Goal: Use online tool/utility: Utilize a website feature to perform a specific function

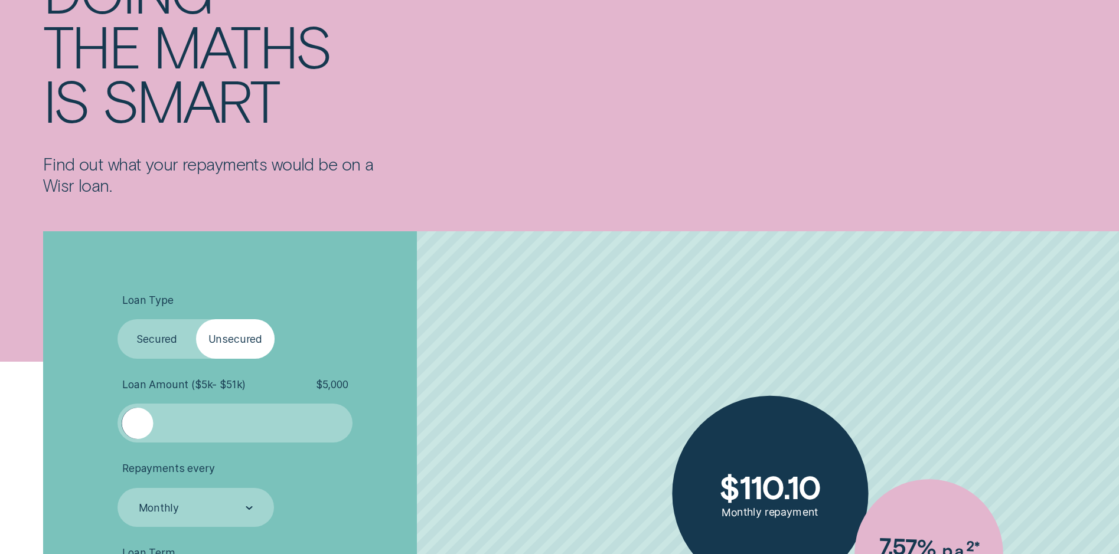
scroll to position [177, 0]
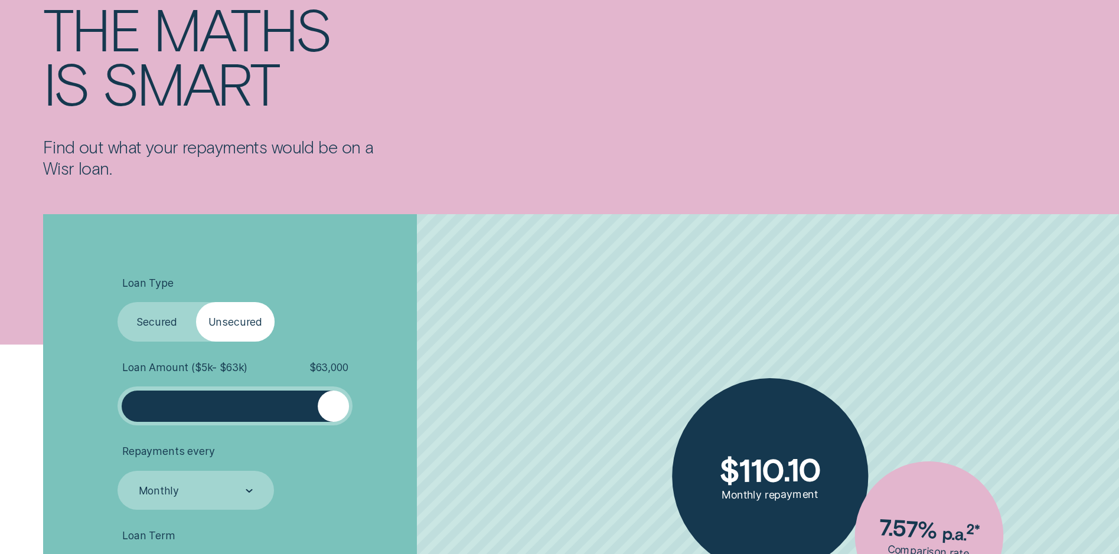
drag, startPoint x: 142, startPoint y: 406, endPoint x: 346, endPoint y: 409, distance: 203.7
click at [346, 409] on div at bounding box center [333, 406] width 31 height 31
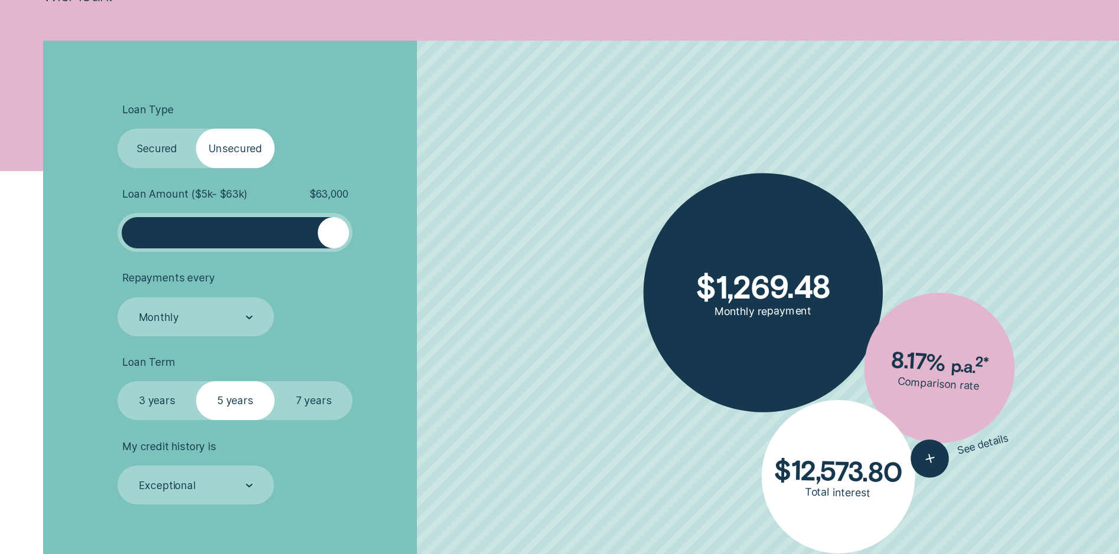
scroll to position [354, 0]
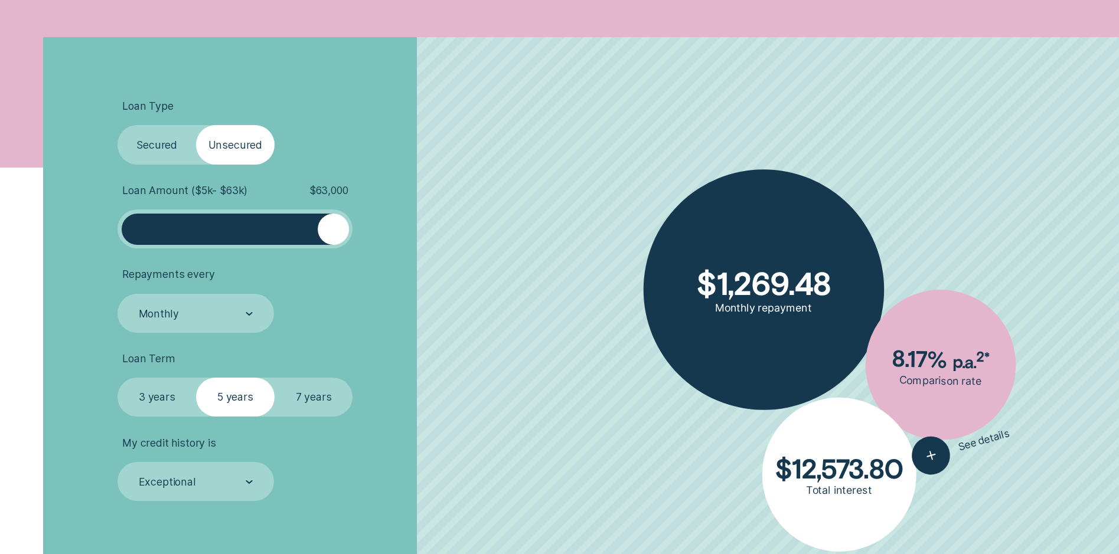
click at [299, 400] on label "7 years" at bounding box center [314, 397] width 79 height 39
click at [275, 378] on input "7 years" at bounding box center [275, 378] width 0 height 0
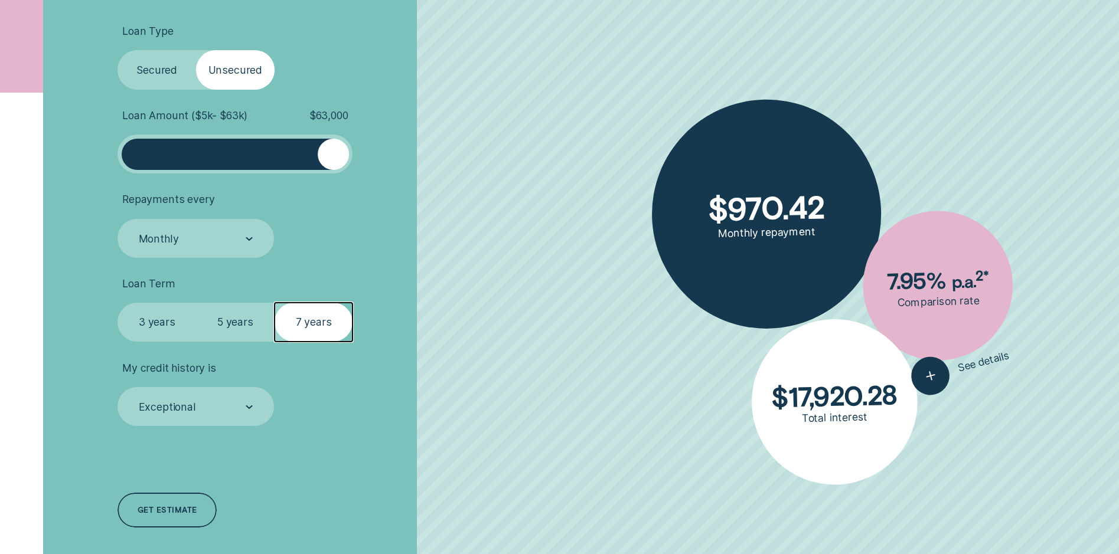
scroll to position [531, 0]
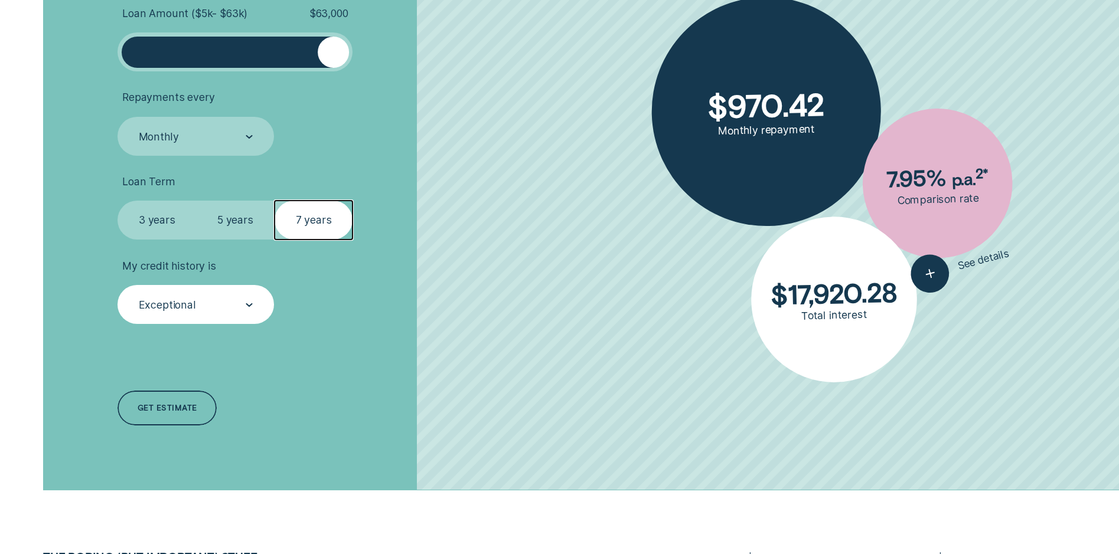
click at [239, 309] on div "Exceptional" at bounding box center [196, 305] width 116 height 15
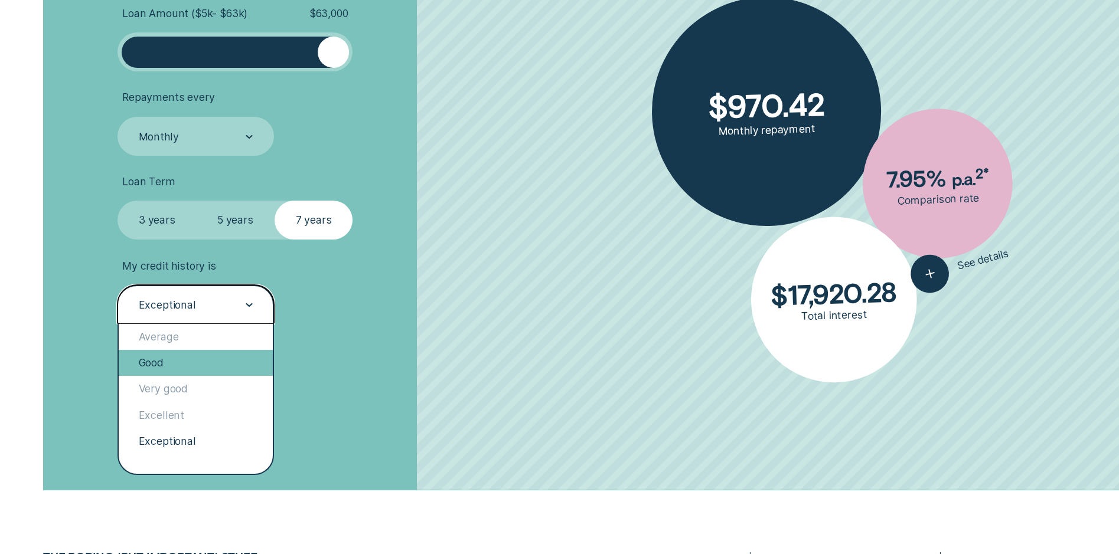
click at [228, 371] on div "Good" at bounding box center [195, 363] width 153 height 26
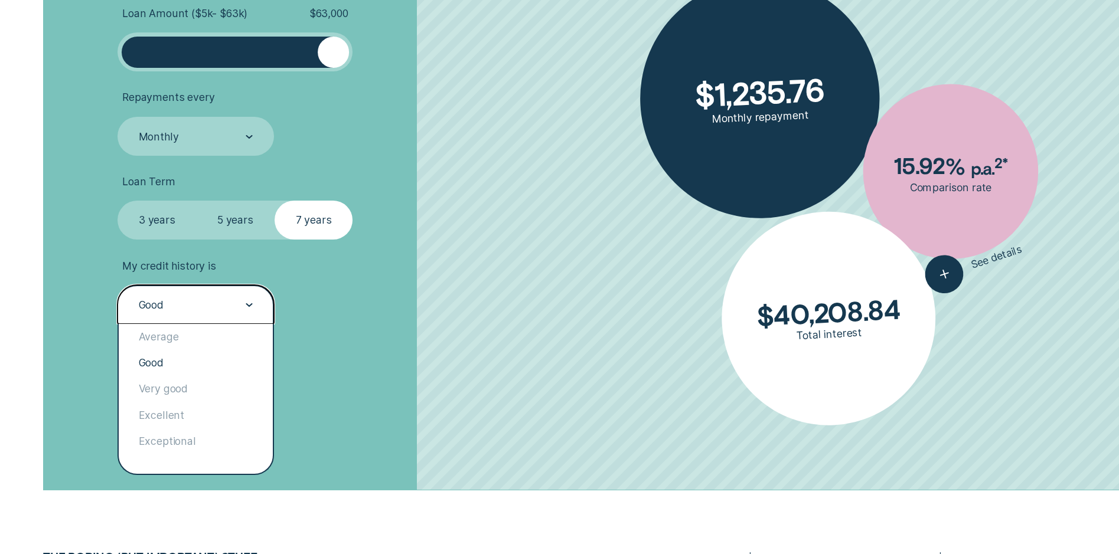
click at [249, 303] on icon at bounding box center [249, 305] width 7 height 4
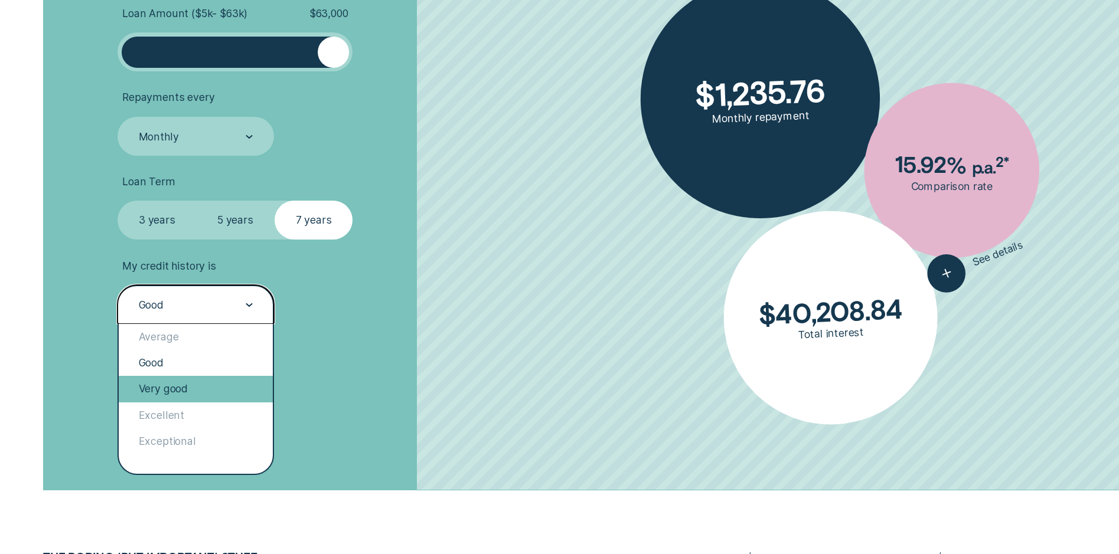
click at [247, 390] on div "Very good" at bounding box center [195, 389] width 153 height 26
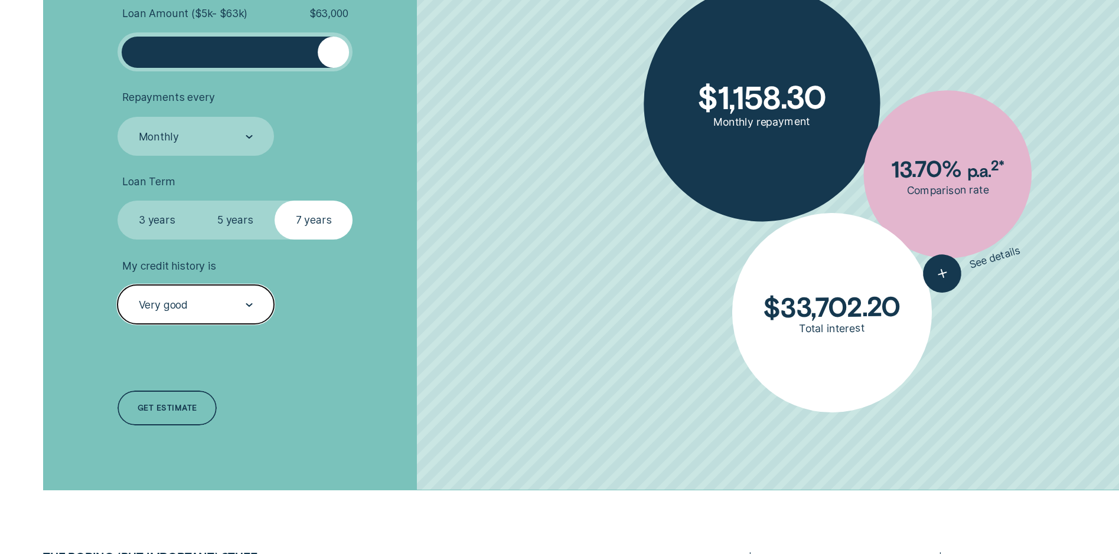
click at [238, 309] on div "Very good" at bounding box center [196, 305] width 116 height 15
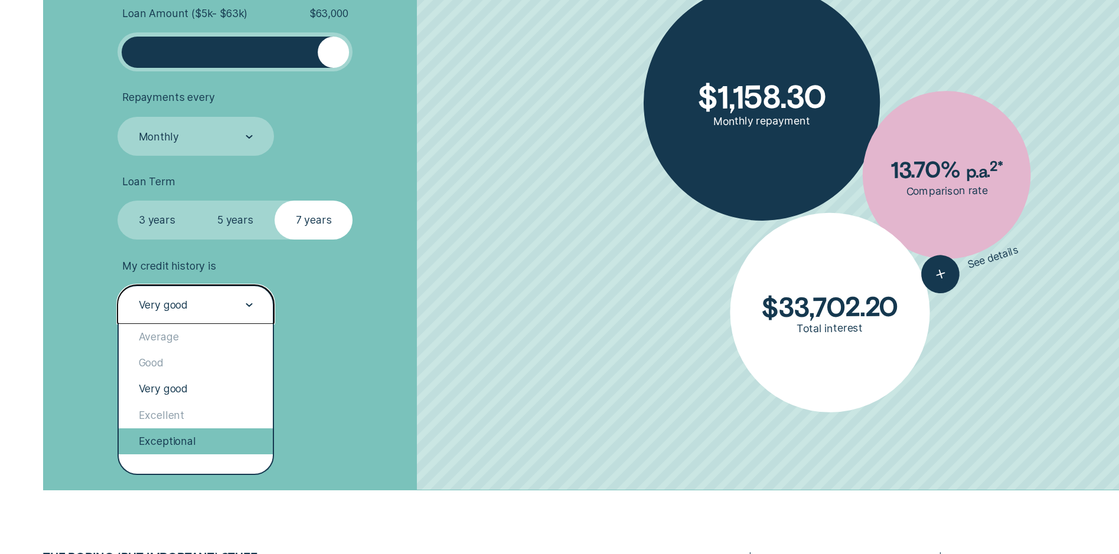
click at [236, 448] on div "Exceptional" at bounding box center [195, 442] width 153 height 26
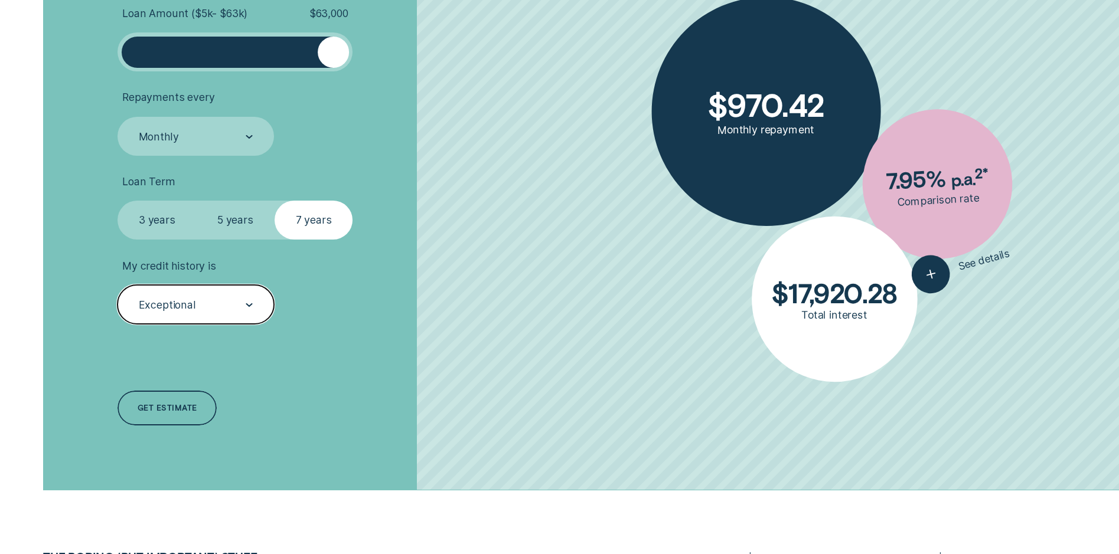
click at [256, 311] on div "Exceptional" at bounding box center [195, 304] width 156 height 39
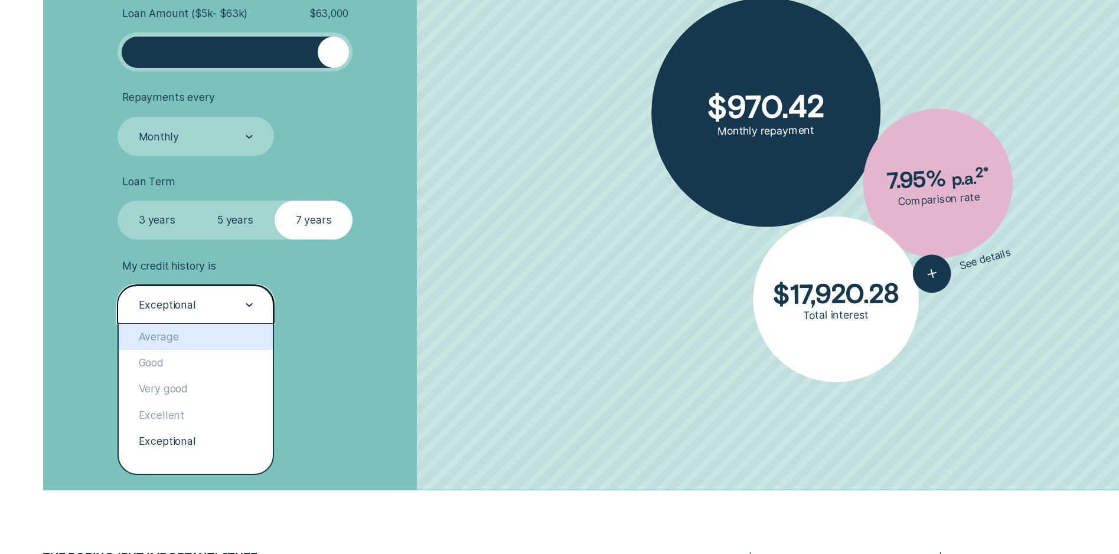
click at [227, 335] on div "Average" at bounding box center [195, 337] width 153 height 26
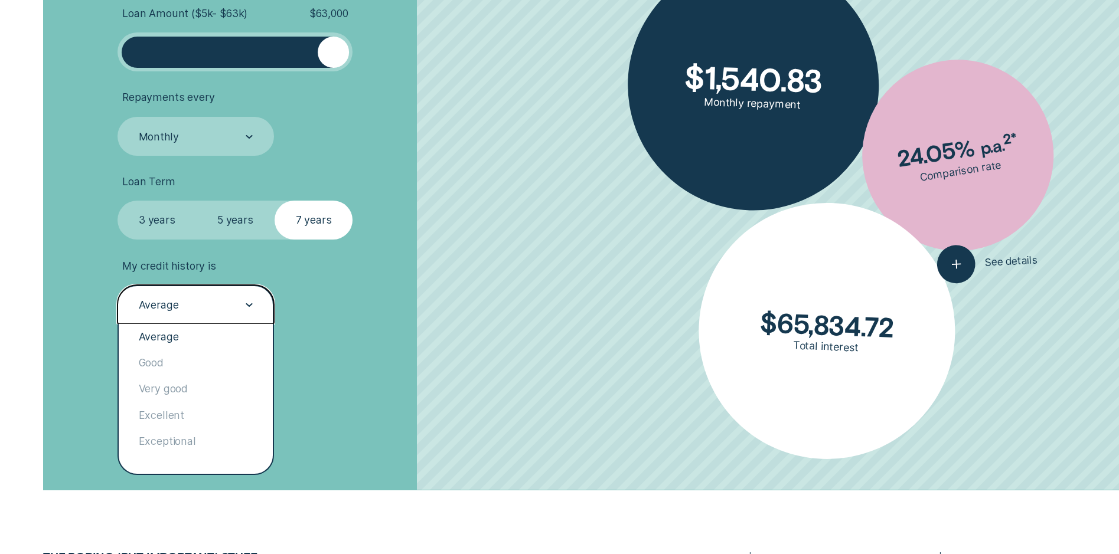
click at [236, 308] on div "Average" at bounding box center [196, 305] width 116 height 15
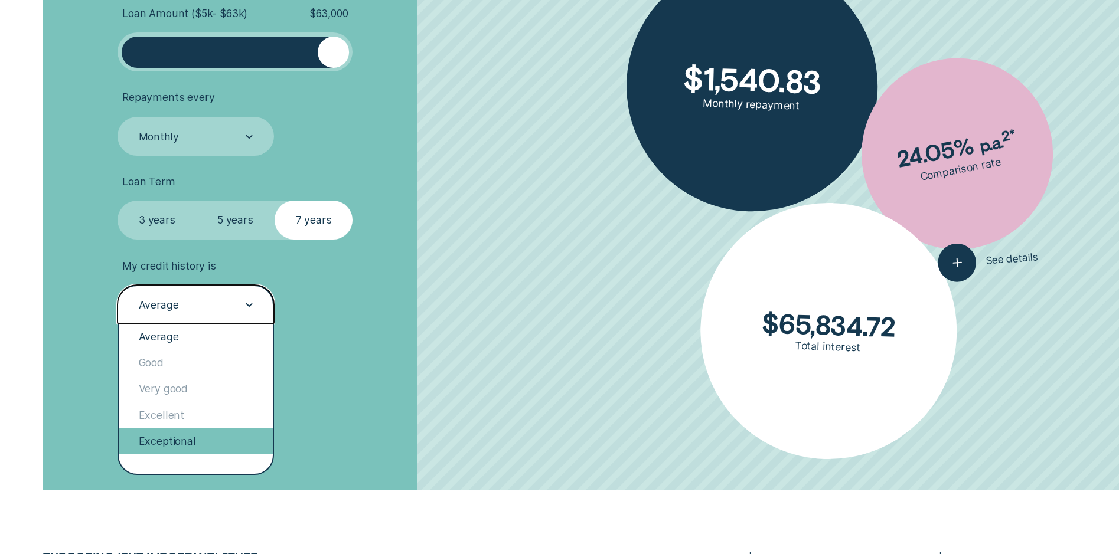
click at [239, 443] on div "Exceptional" at bounding box center [195, 442] width 153 height 26
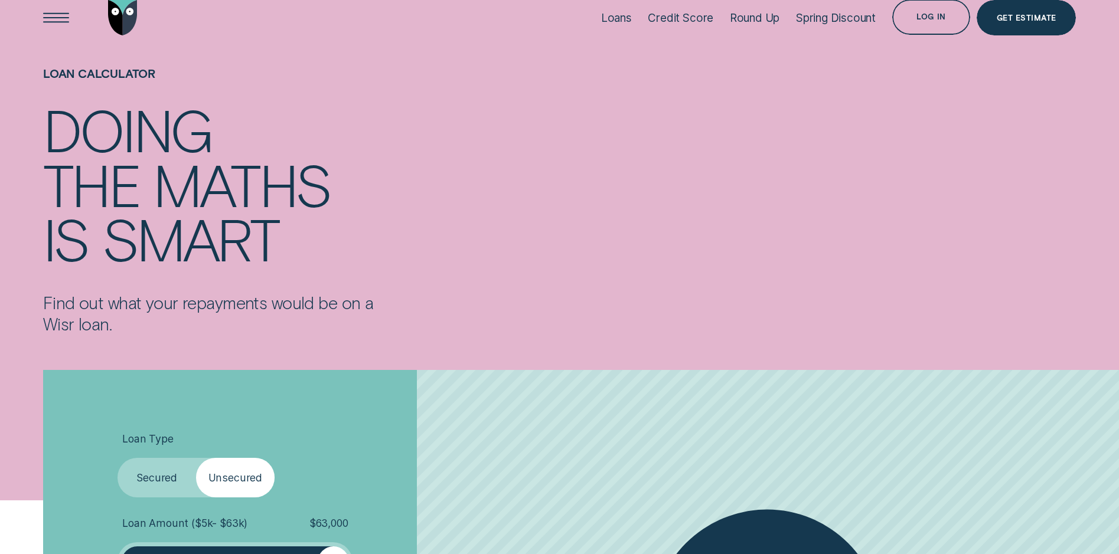
scroll to position [0, 0]
